Goal: Task Accomplishment & Management: Manage account settings

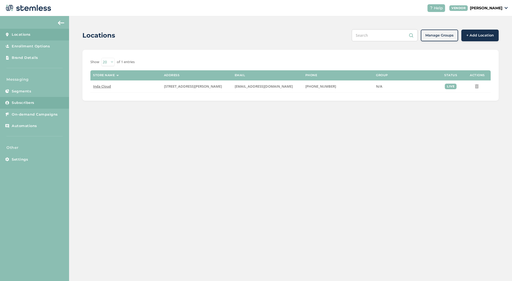
click at [36, 101] on link "Subscribers" at bounding box center [34, 103] width 69 height 12
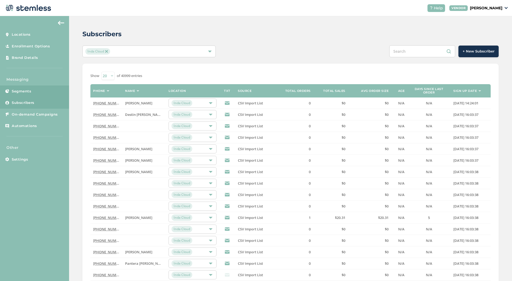
click at [44, 91] on link "Segments" at bounding box center [34, 92] width 69 height 12
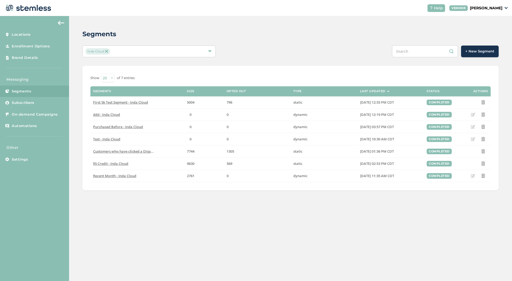
click at [311, 209] on div "Segments Inda Cloud + New Segment Show 20 50 100 of 7 entries Segments Size Opt…" at bounding box center [290, 148] width 443 height 265
click at [144, 150] on span "Customers who have clicked a Dispatch link (as of [DATE]) - Inda Cloud" at bounding box center [150, 151] width 115 height 5
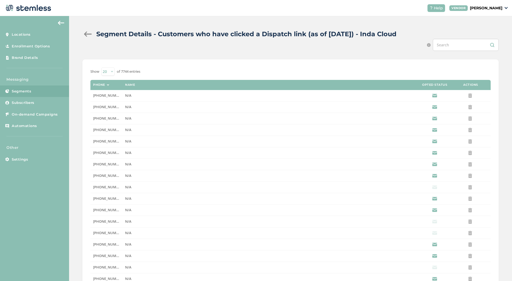
click at [89, 34] on div at bounding box center [87, 33] width 11 height 5
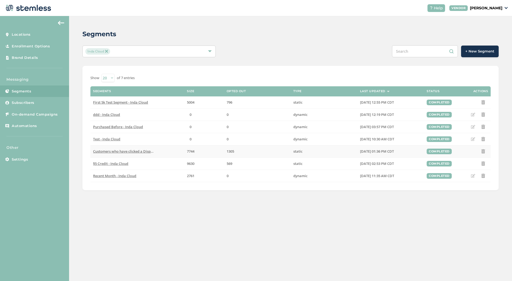
click at [126, 153] on span "Customers who have clicked a Dispatch link (as of [DATE]) - Inda Cloud" at bounding box center [150, 151] width 115 height 5
